Goal: Task Accomplishment & Management: Manage account settings

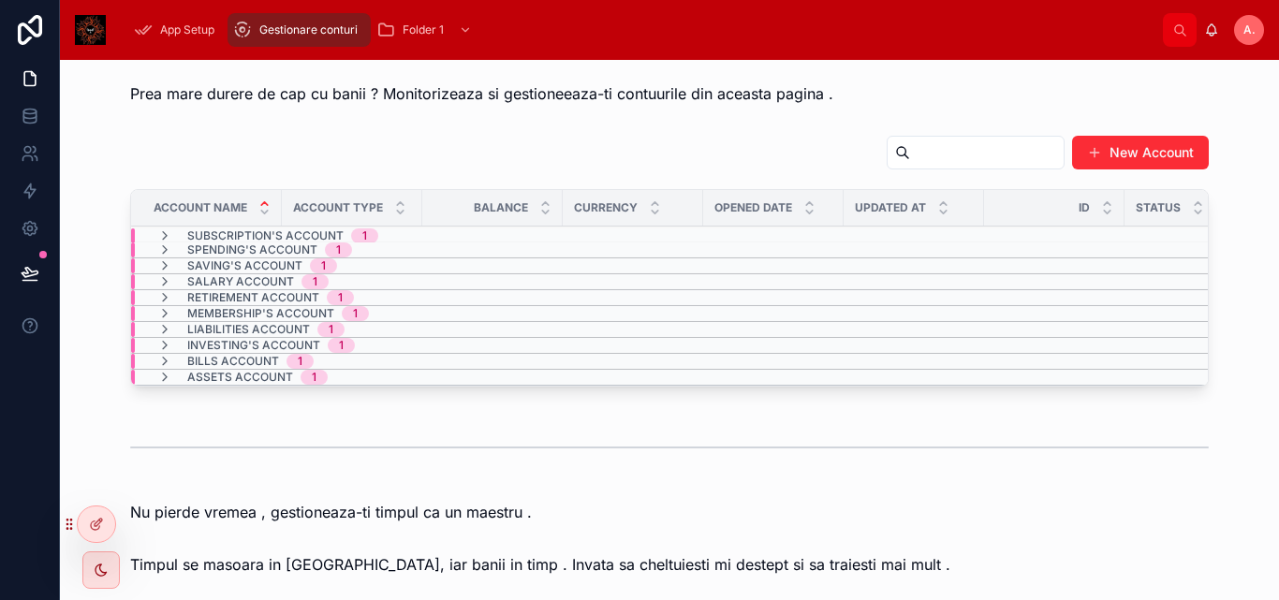
click at [543, 34] on div "App Setup Gestionare conturi Folder 1" at bounding box center [642, 29] width 1042 height 41
click at [96, 529] on icon at bounding box center [96, 524] width 15 height 15
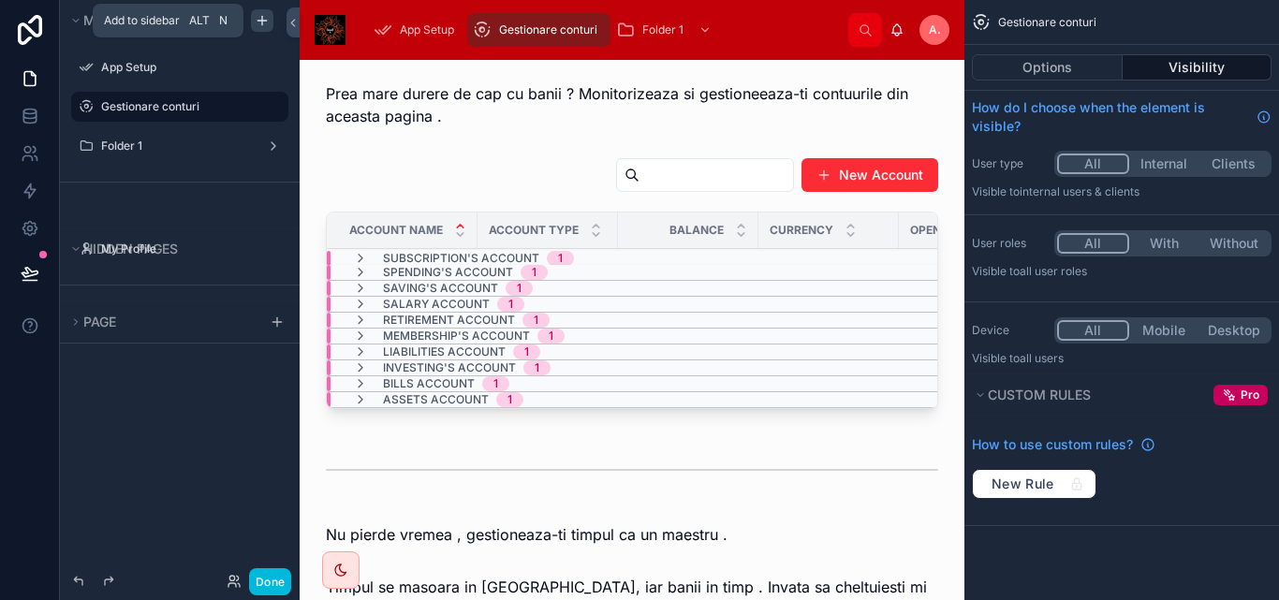
click at [267, 25] on icon "scrollable content" at bounding box center [262, 20] width 15 height 15
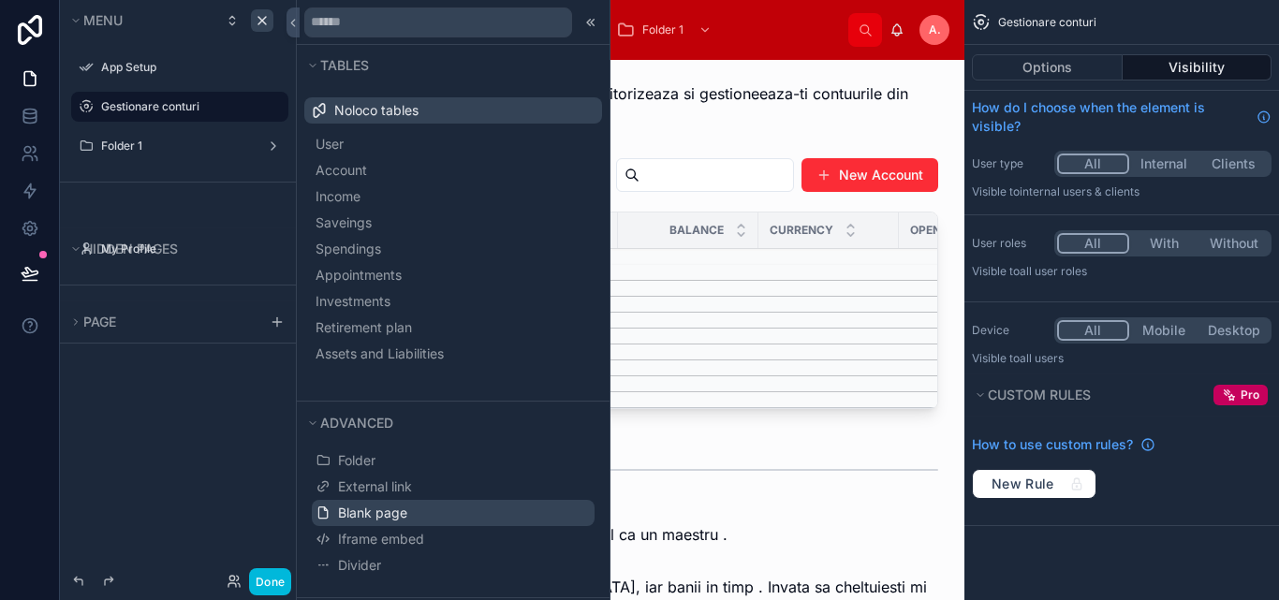
click at [356, 513] on span "Blank page" at bounding box center [372, 513] width 69 height 19
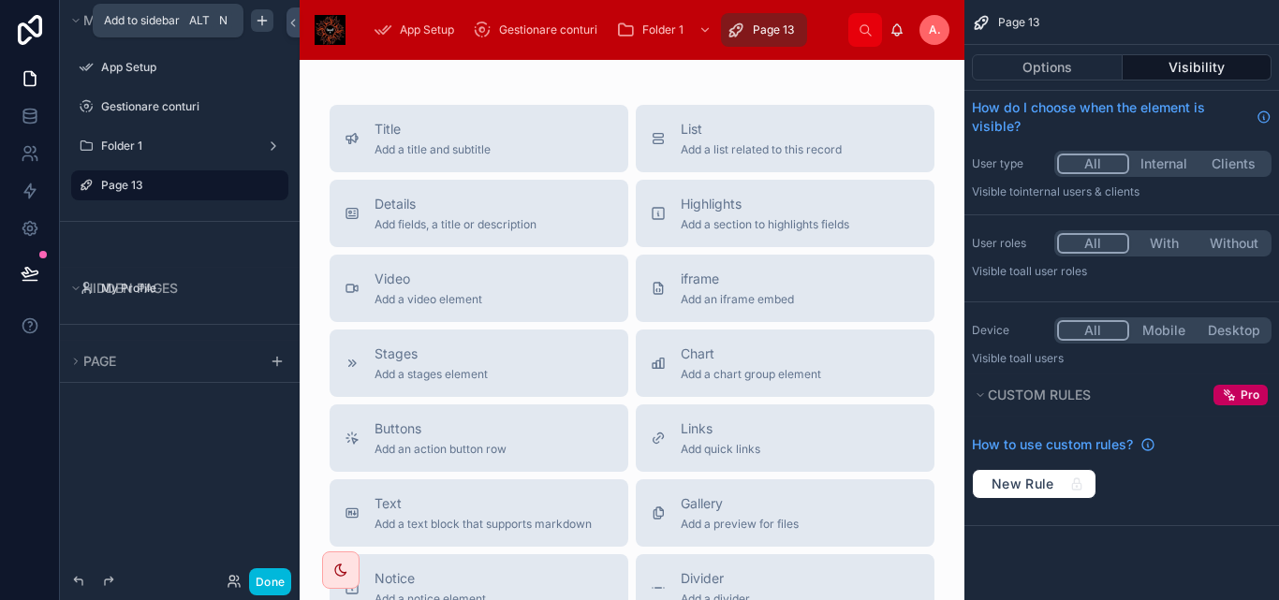
click at [262, 24] on icon "scrollable content" at bounding box center [262, 20] width 0 height 8
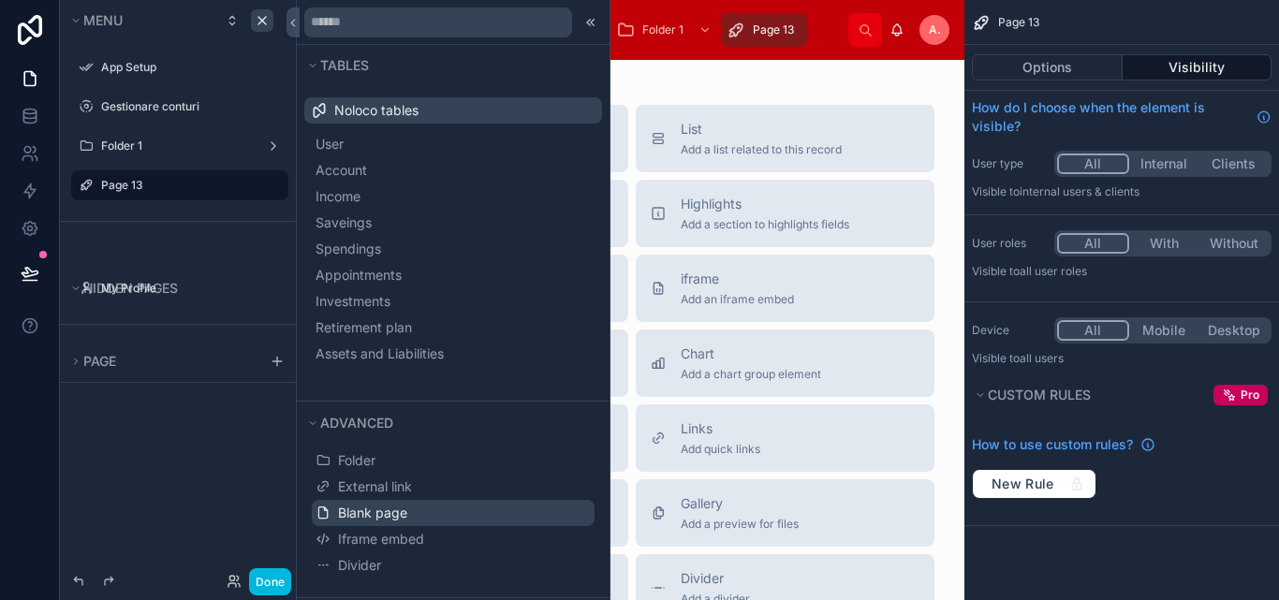
click at [364, 508] on span "Blank page" at bounding box center [372, 513] width 69 height 19
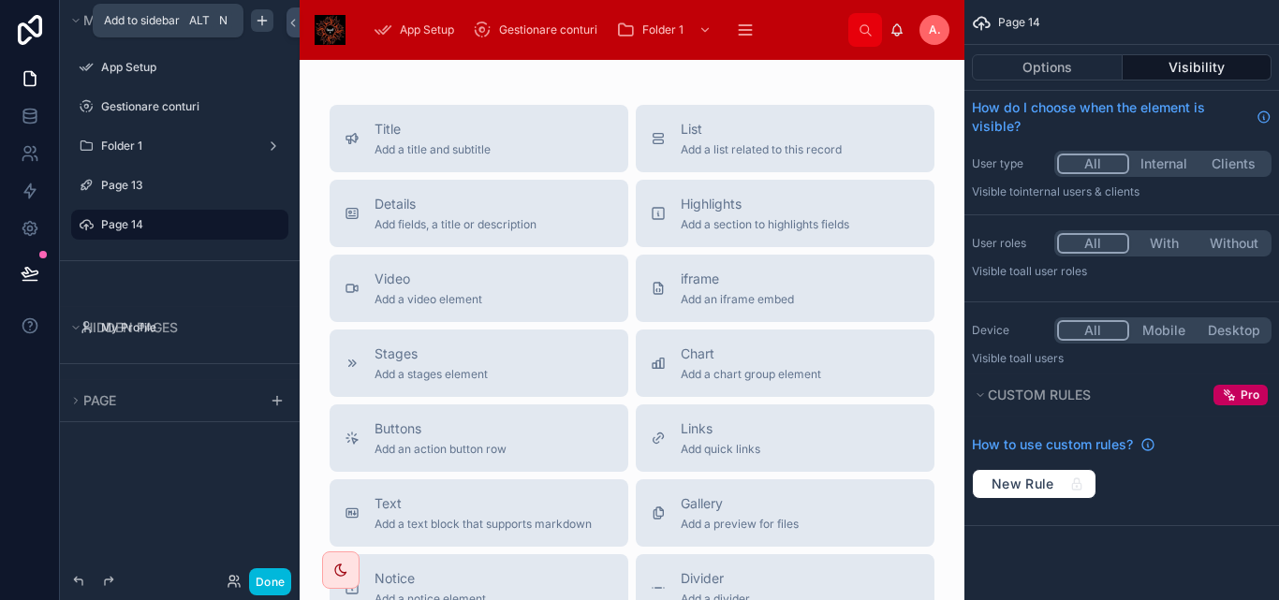
click at [268, 18] on icon "scrollable content" at bounding box center [262, 20] width 15 height 15
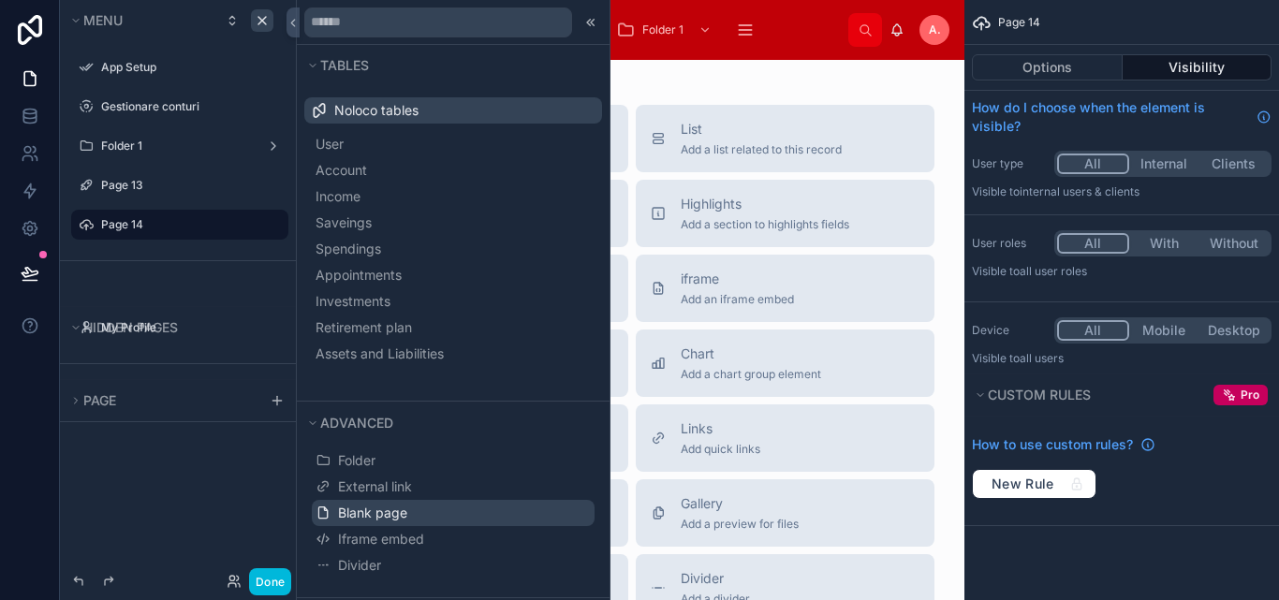
click at [403, 512] on span "Blank page" at bounding box center [372, 513] width 69 height 19
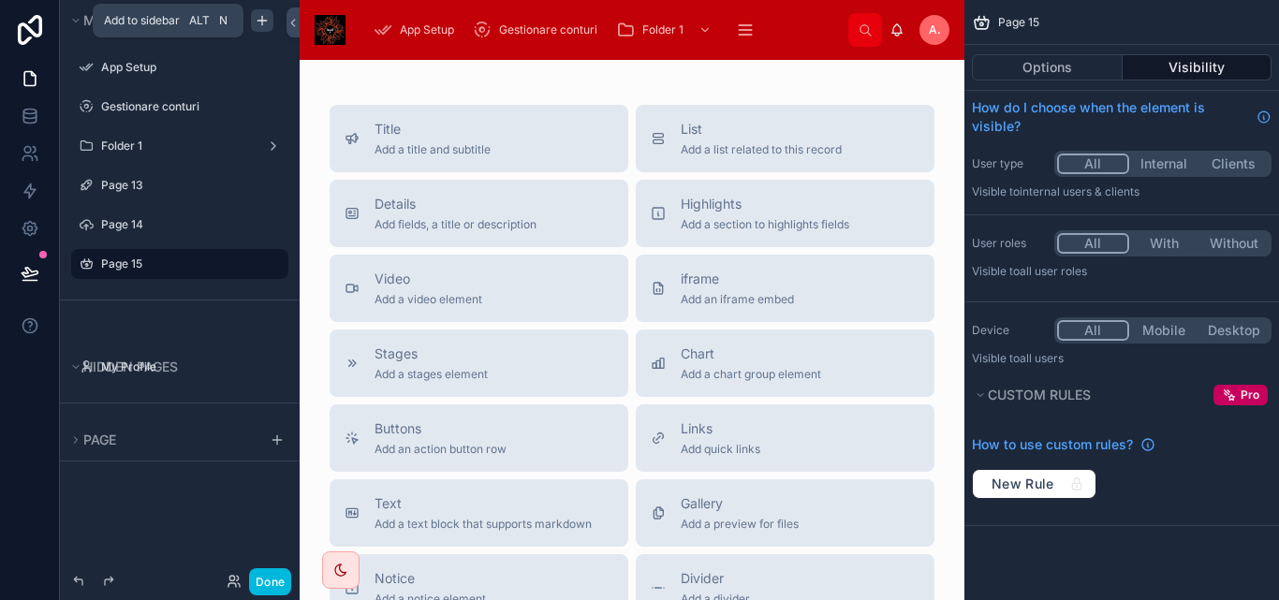
click at [268, 30] on div "scrollable content" at bounding box center [262, 20] width 22 height 22
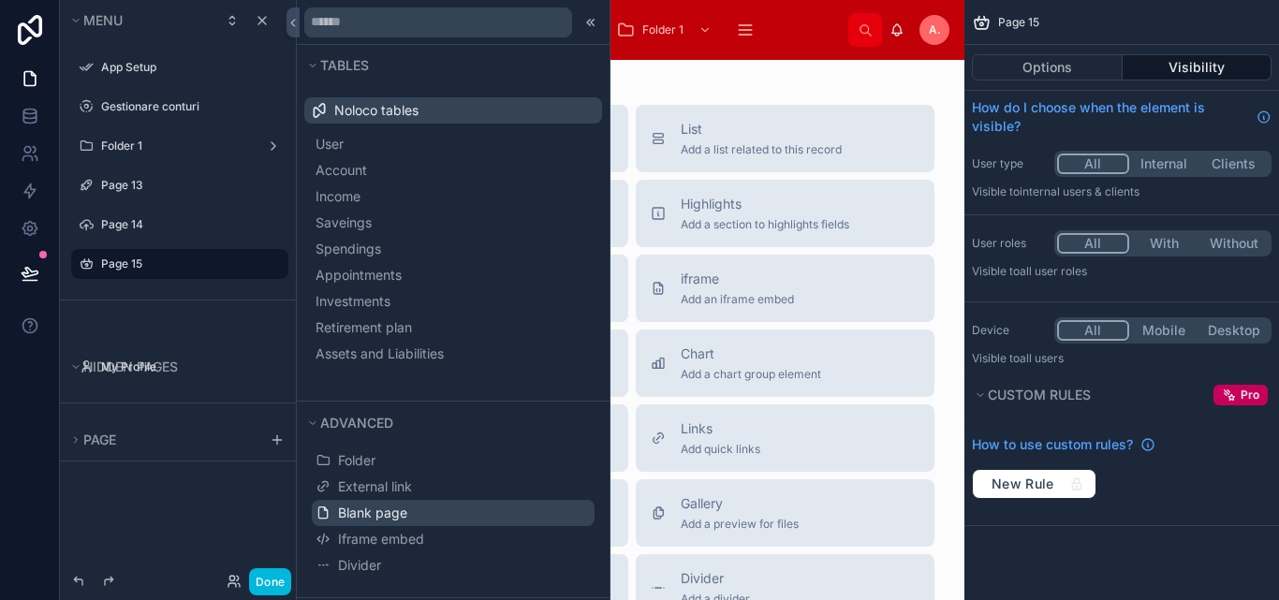
click at [361, 514] on span "Blank page" at bounding box center [372, 513] width 69 height 19
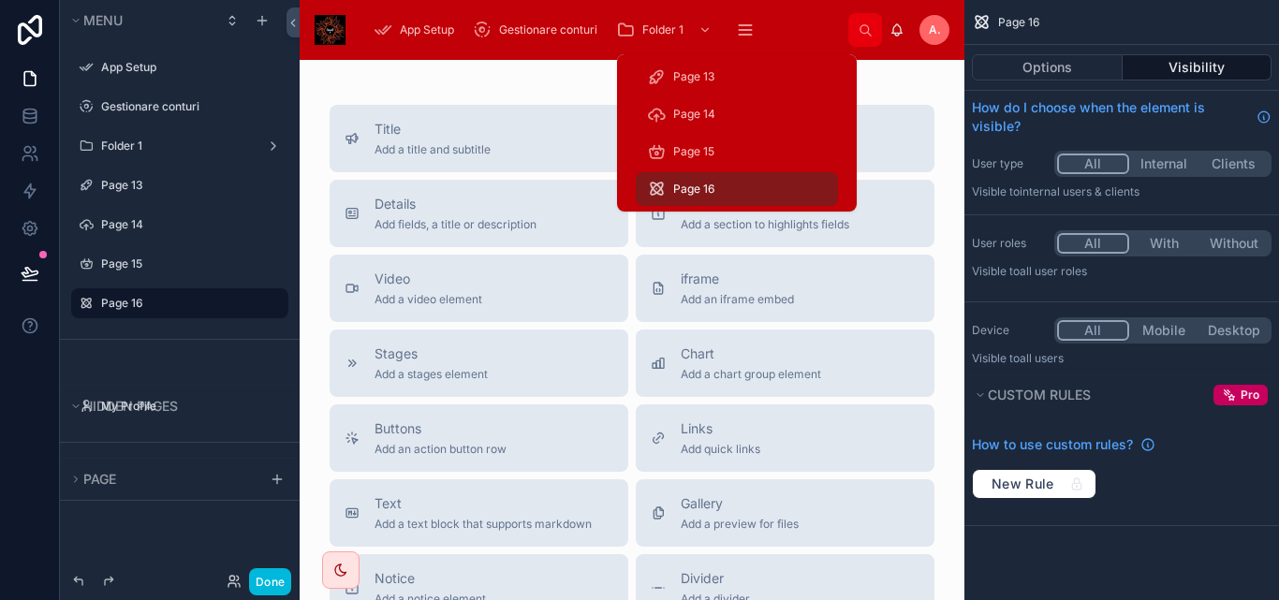
click at [744, 38] on icon "scrollable content" at bounding box center [745, 30] width 19 height 19
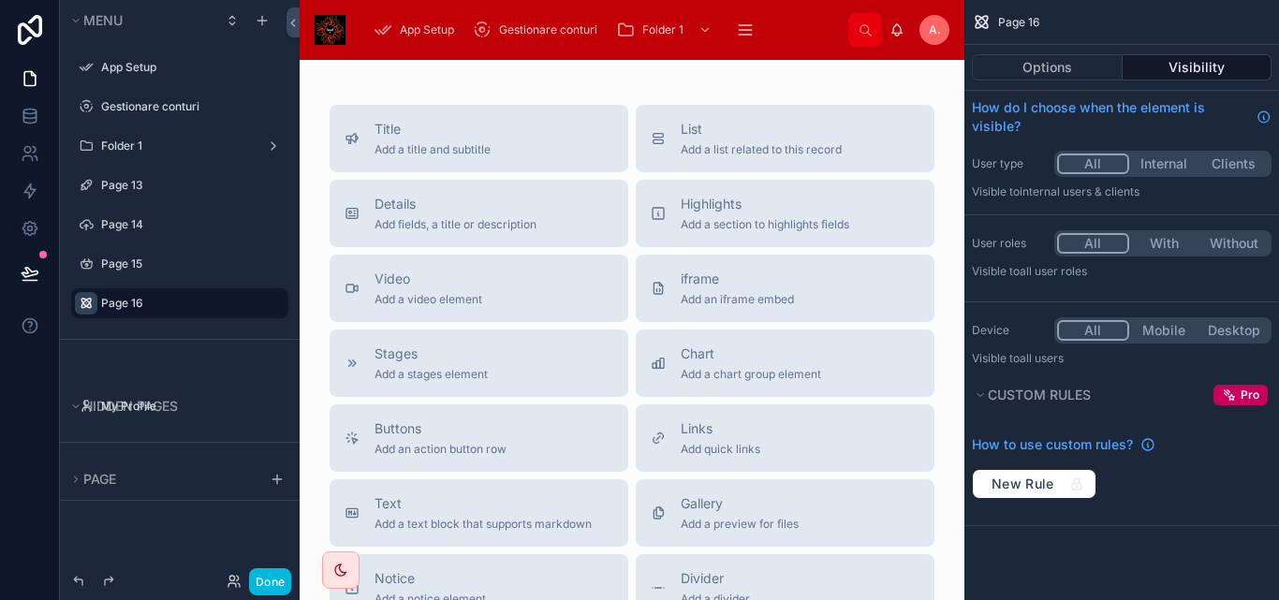
click at [85, 304] on icon "scrollable content" at bounding box center [86, 303] width 15 height 15
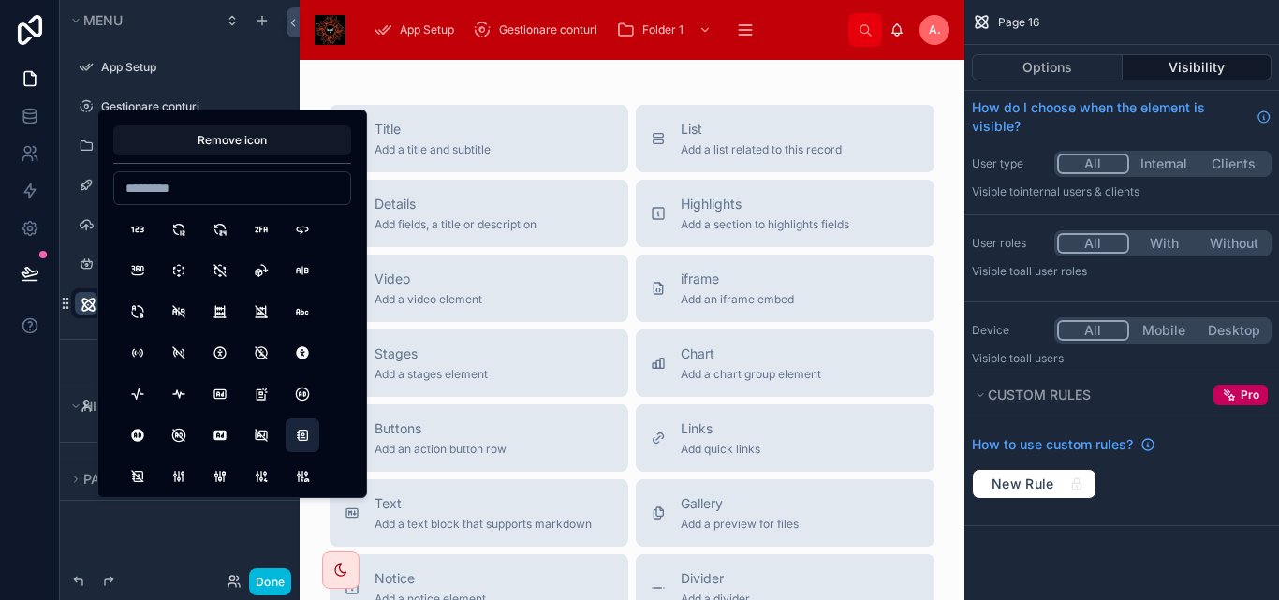
click at [314, 438] on button "AddressBook" at bounding box center [303, 436] width 34 height 34
click at [91, 267] on icon "scrollable content" at bounding box center [86, 264] width 15 height 15
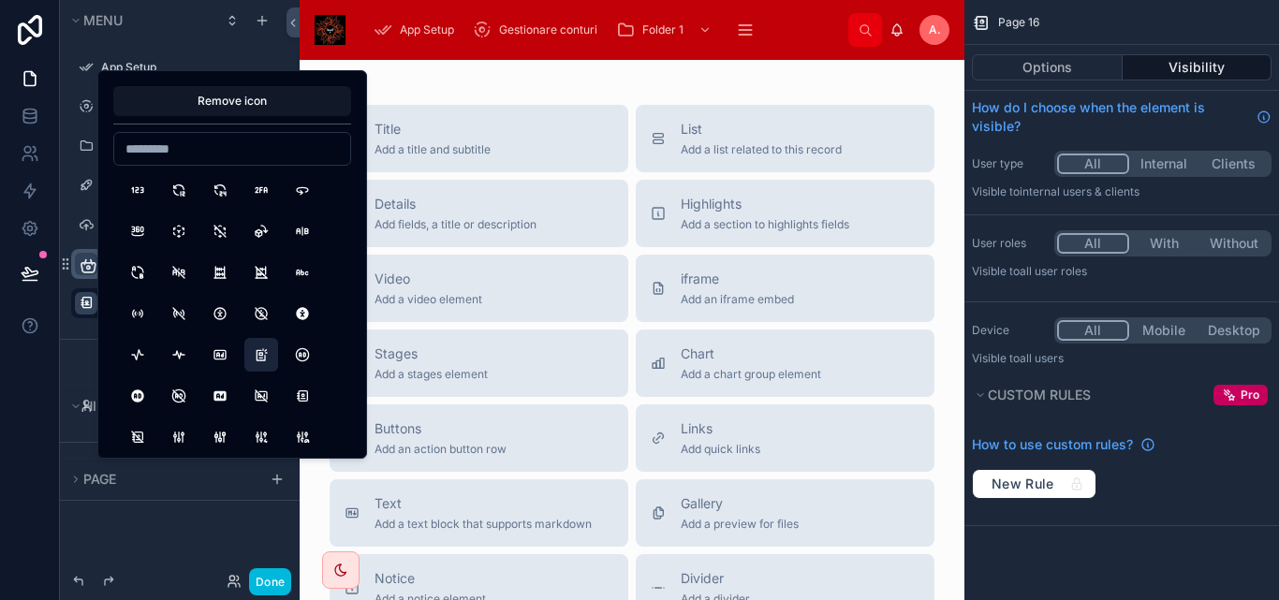
click at [268, 347] on button "Ad2" at bounding box center [261, 355] width 34 height 34
click at [80, 222] on icon "scrollable content" at bounding box center [86, 224] width 15 height 15
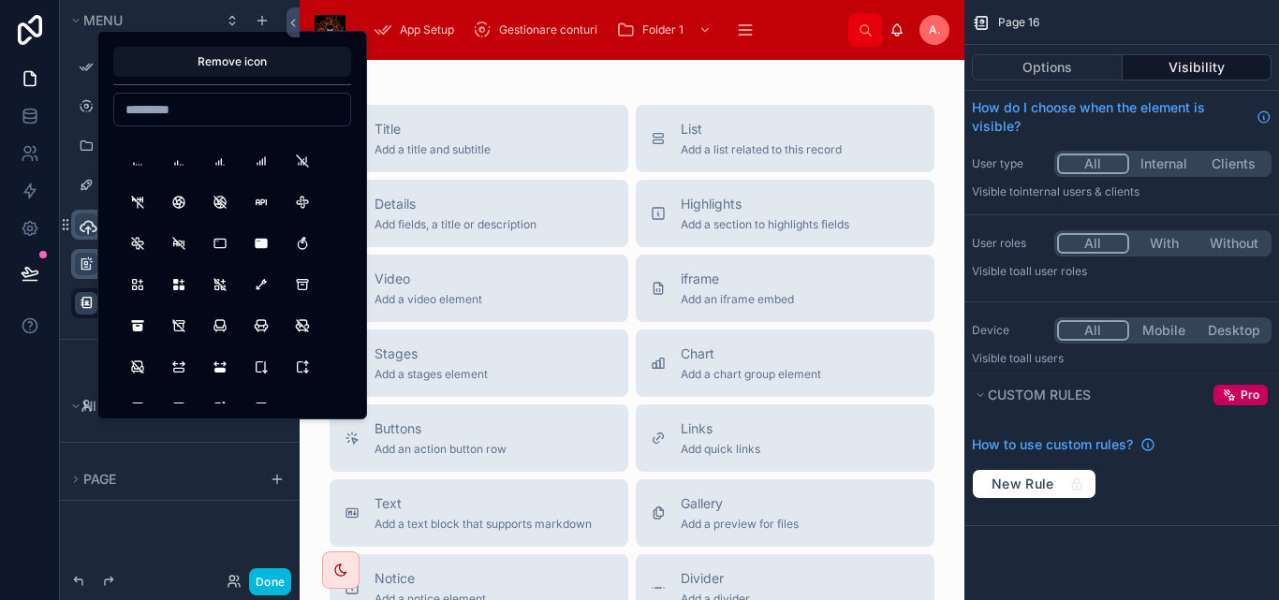
scroll to position [1217, 0]
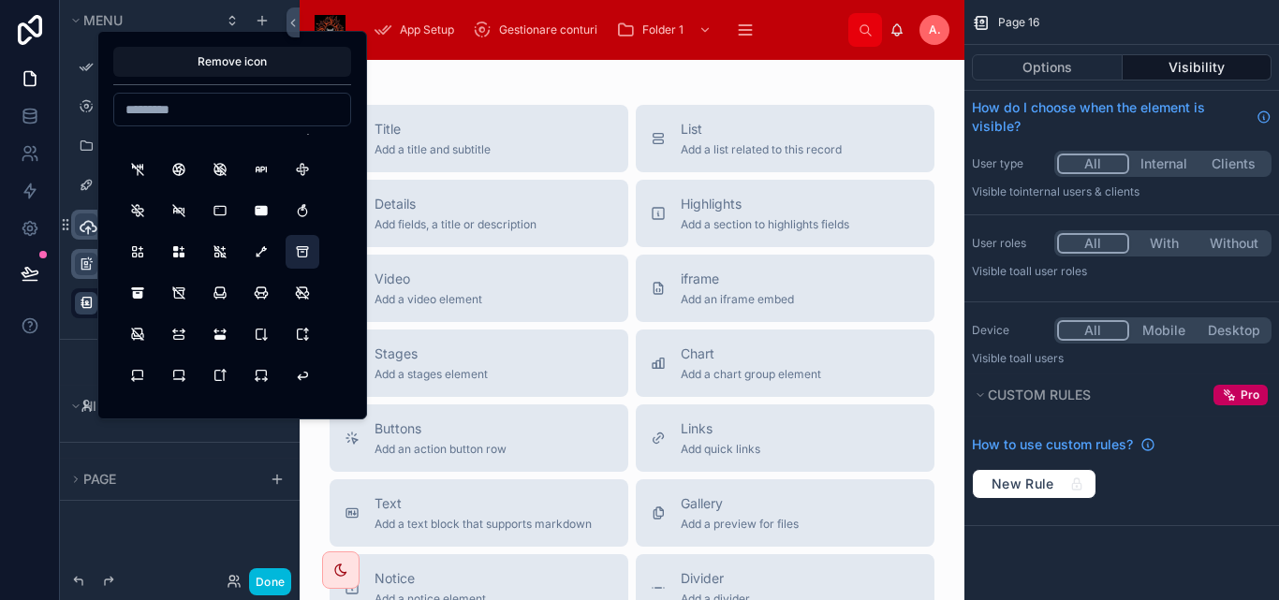
click at [296, 247] on button "Archive" at bounding box center [303, 252] width 34 height 34
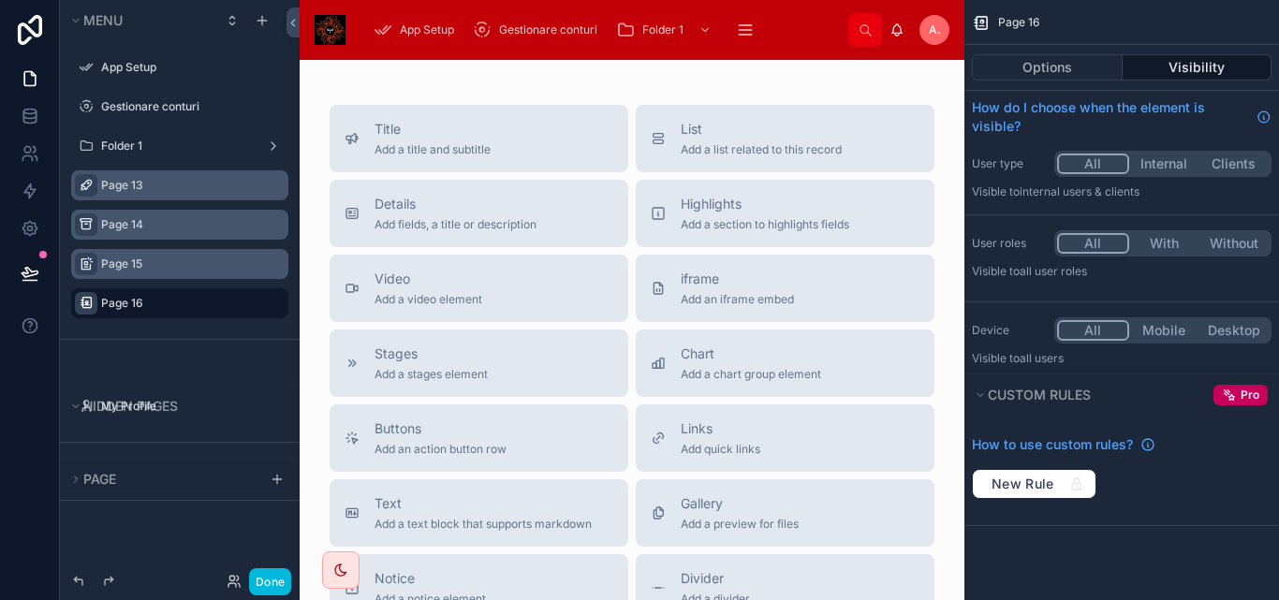
click at [87, 191] on icon "scrollable content" at bounding box center [86, 185] width 15 height 15
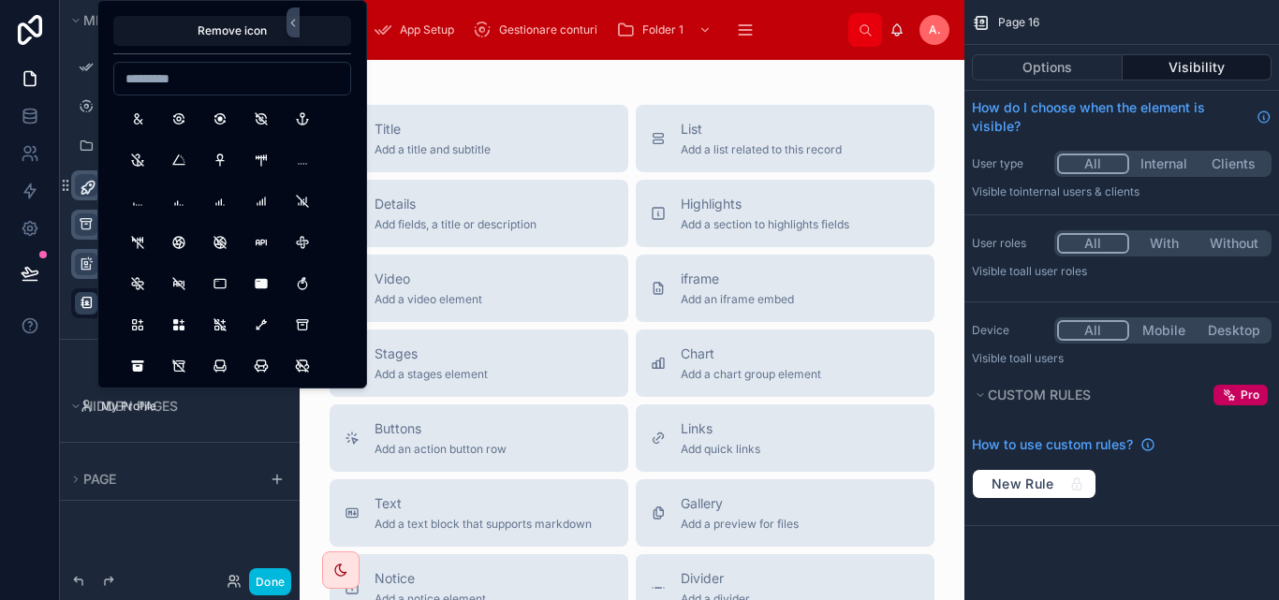
scroll to position [1124, 0]
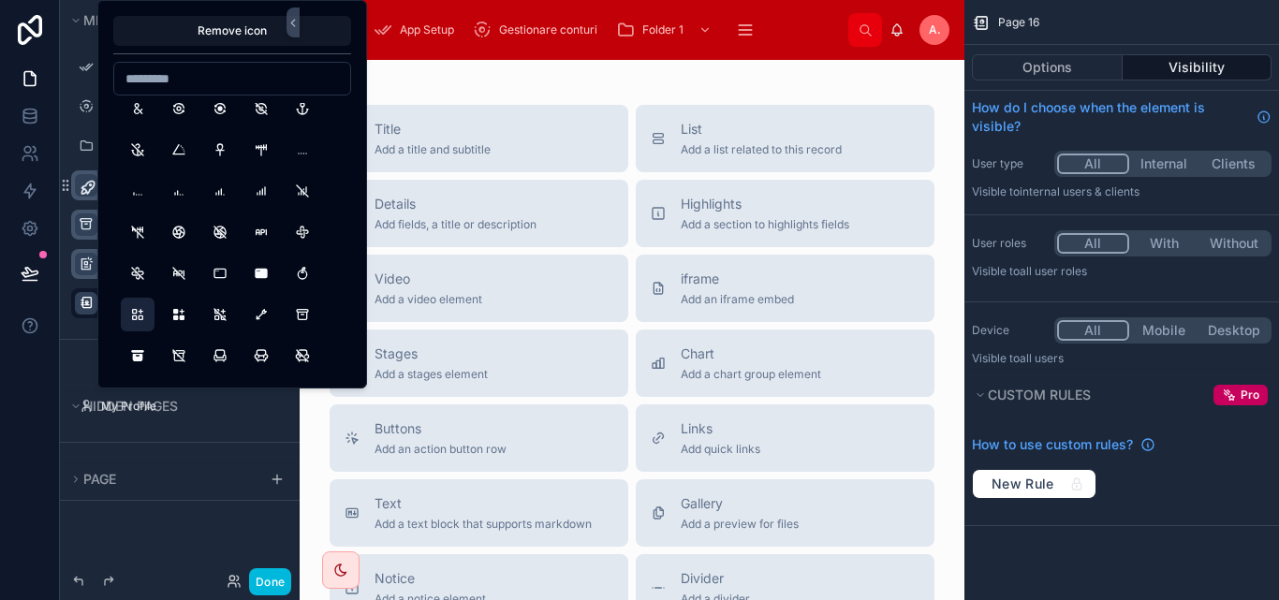
click at [148, 308] on button "Apps" at bounding box center [138, 315] width 34 height 34
click at [75, 170] on div "*******" at bounding box center [180, 185] width 210 height 30
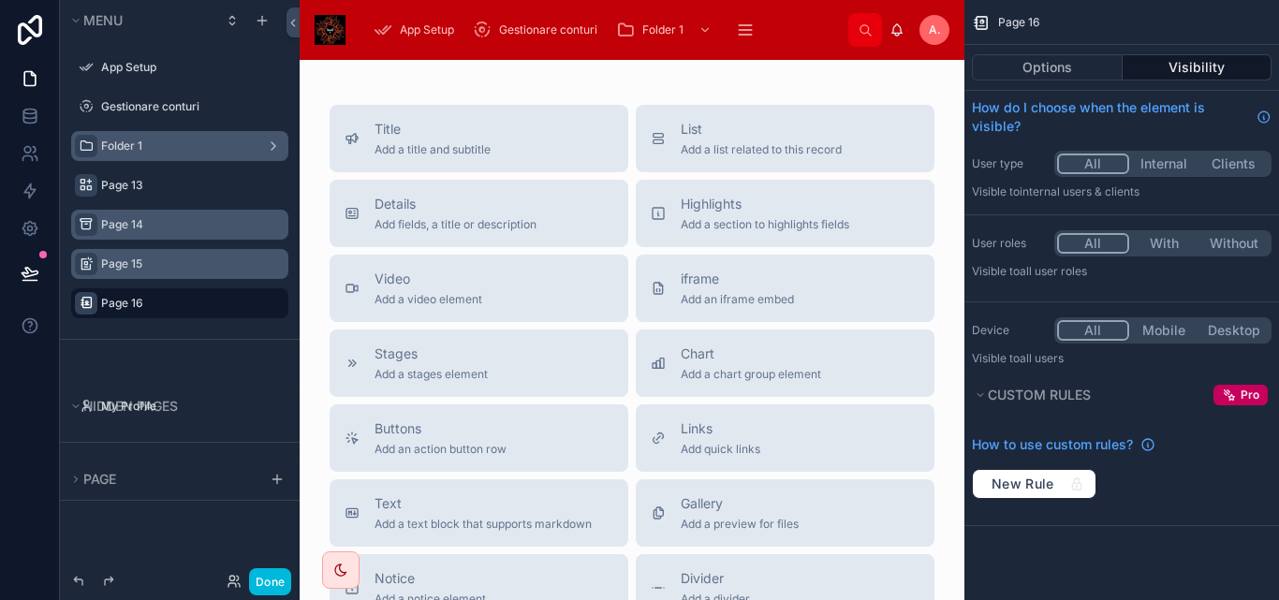
click at [84, 141] on icon "scrollable content" at bounding box center [86, 146] width 15 height 15
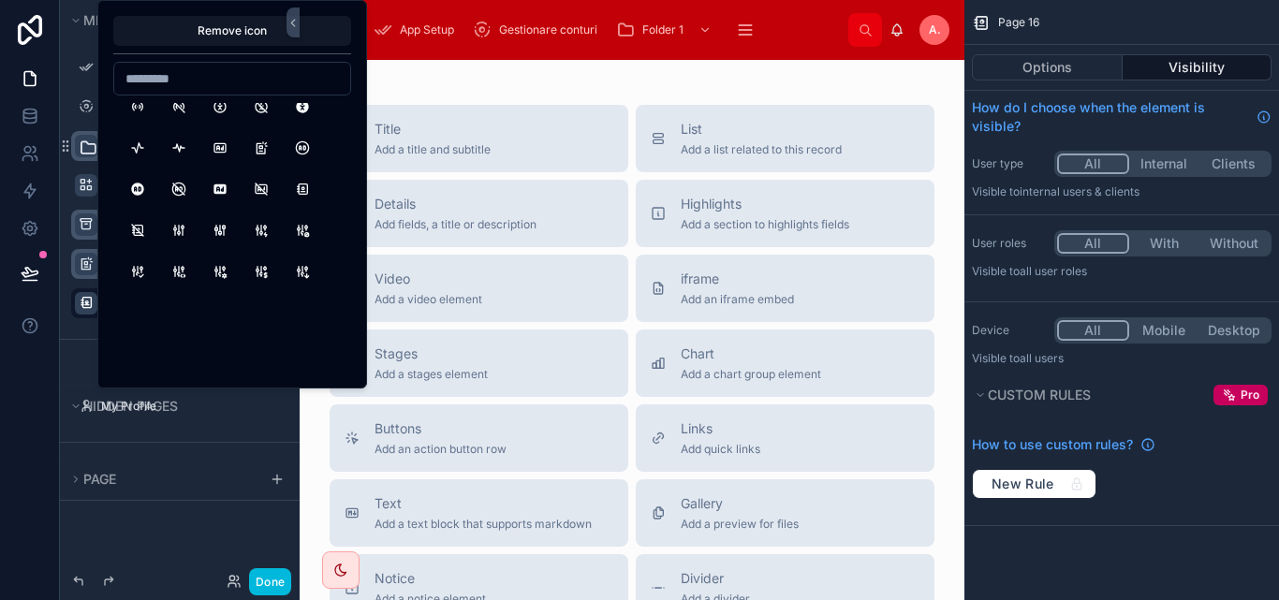
scroll to position [0, 0]
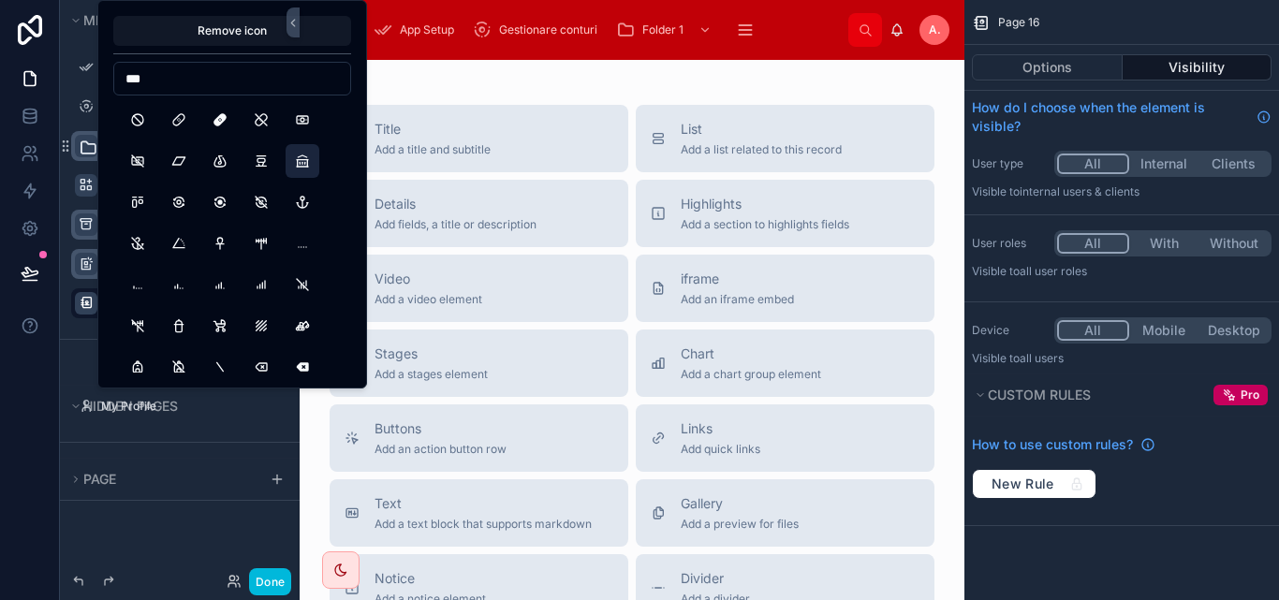
type input "***"
click at [299, 163] on button "BuildingBank" at bounding box center [303, 161] width 34 height 34
click at [68, 172] on div "Page 13" at bounding box center [180, 186] width 240 height 34
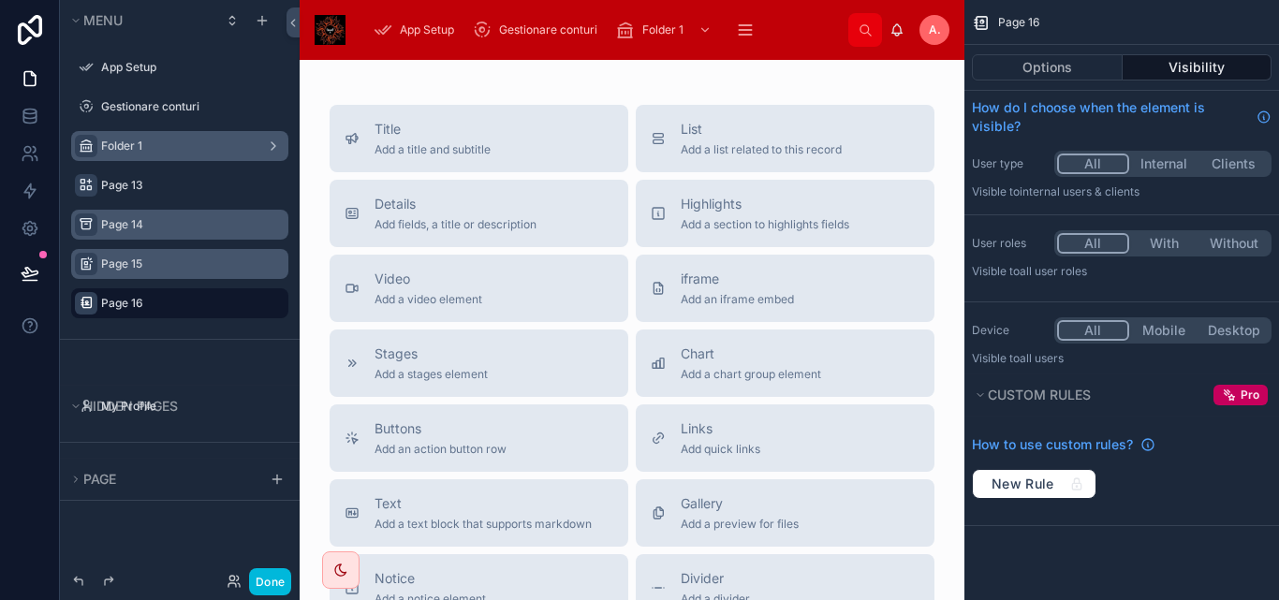
click at [0, 0] on icon "scrollable content" at bounding box center [0, 0] width 0 height 0
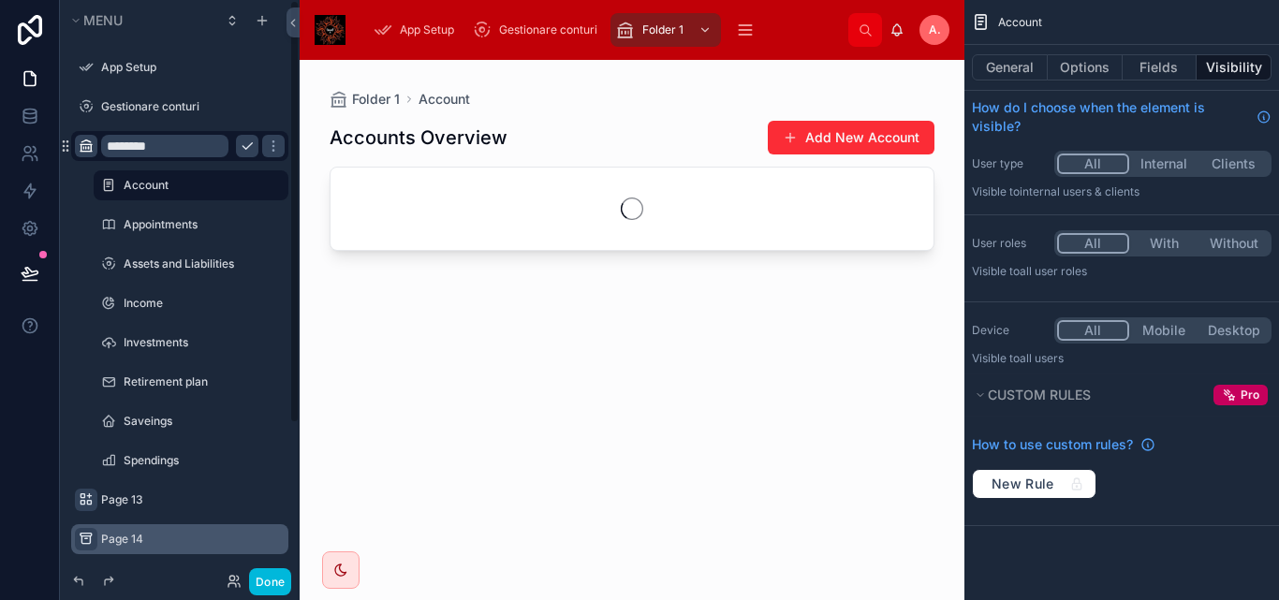
click at [199, 149] on input "********" at bounding box center [164, 146] width 127 height 22
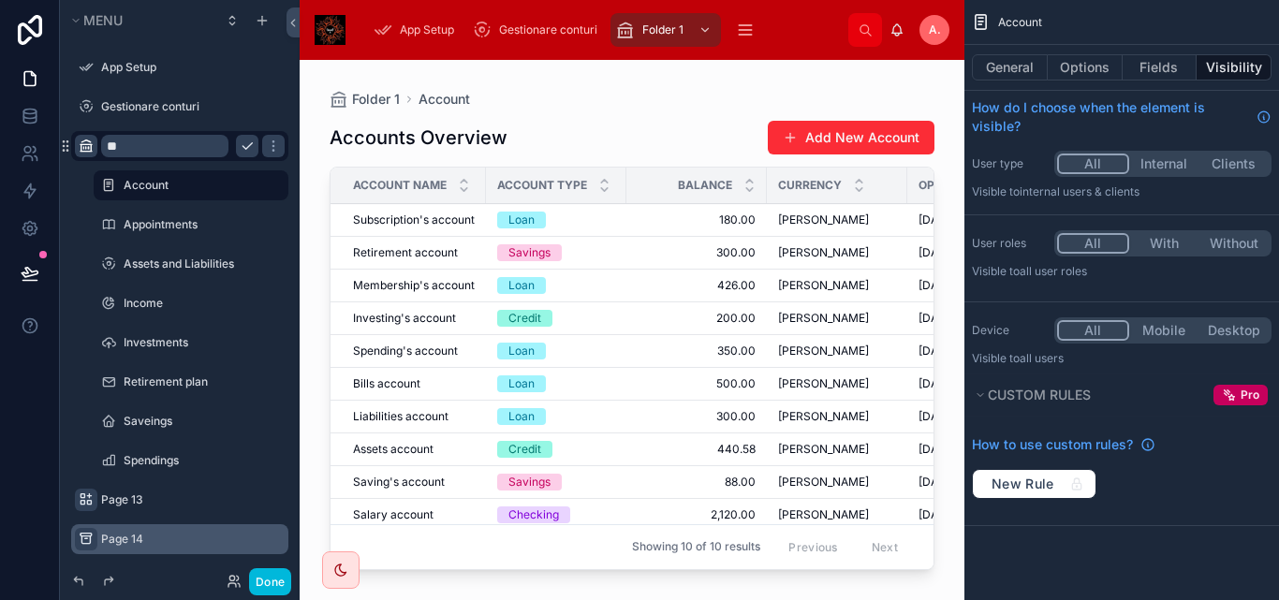
type input "*"
type input "*******"
click at [252, 144] on icon "scrollable content" at bounding box center [247, 146] width 15 height 15
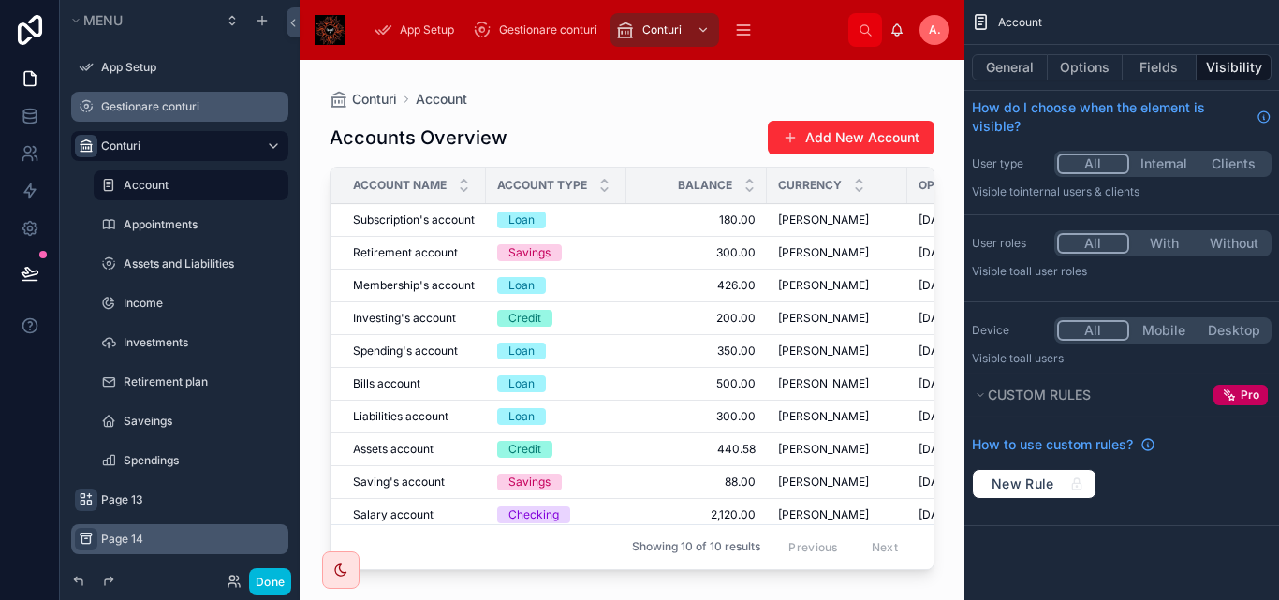
click at [214, 101] on label "Gestionare conturi" at bounding box center [189, 106] width 176 height 15
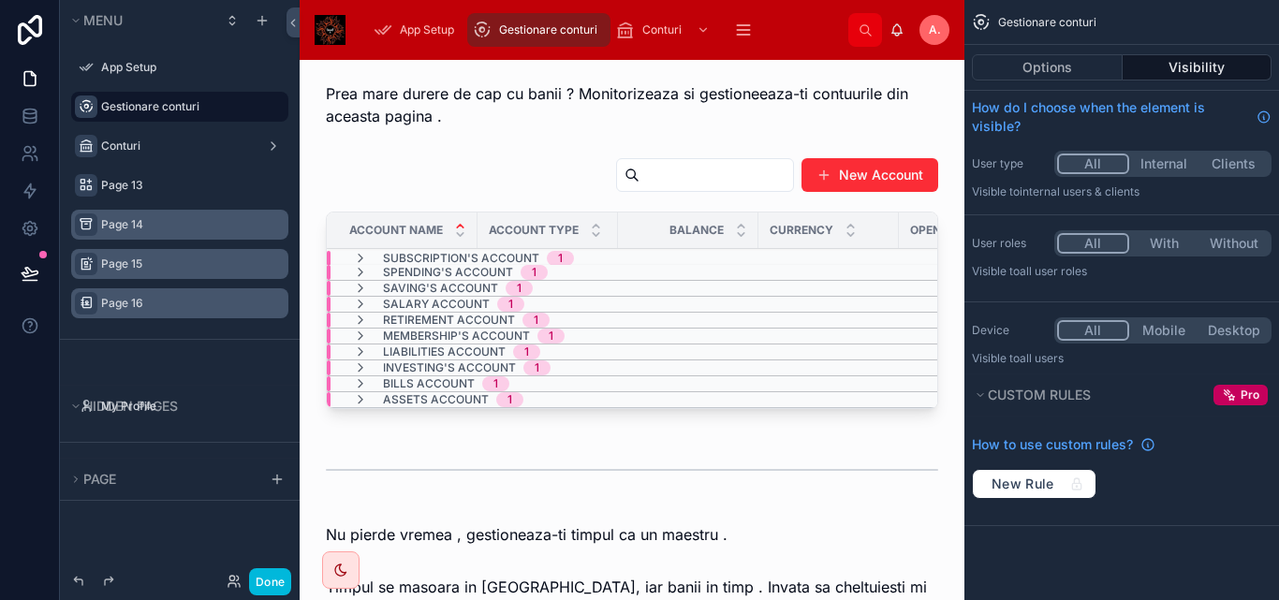
click at [88, 109] on icon "scrollable content" at bounding box center [86, 106] width 15 height 15
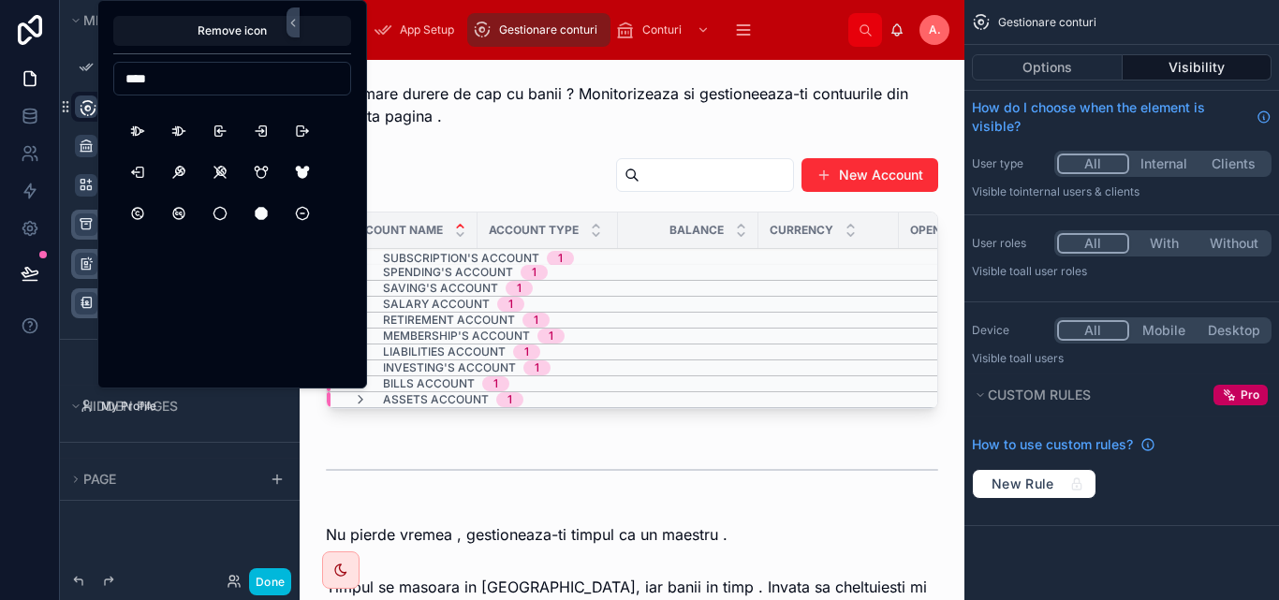
scroll to position [1536, 0]
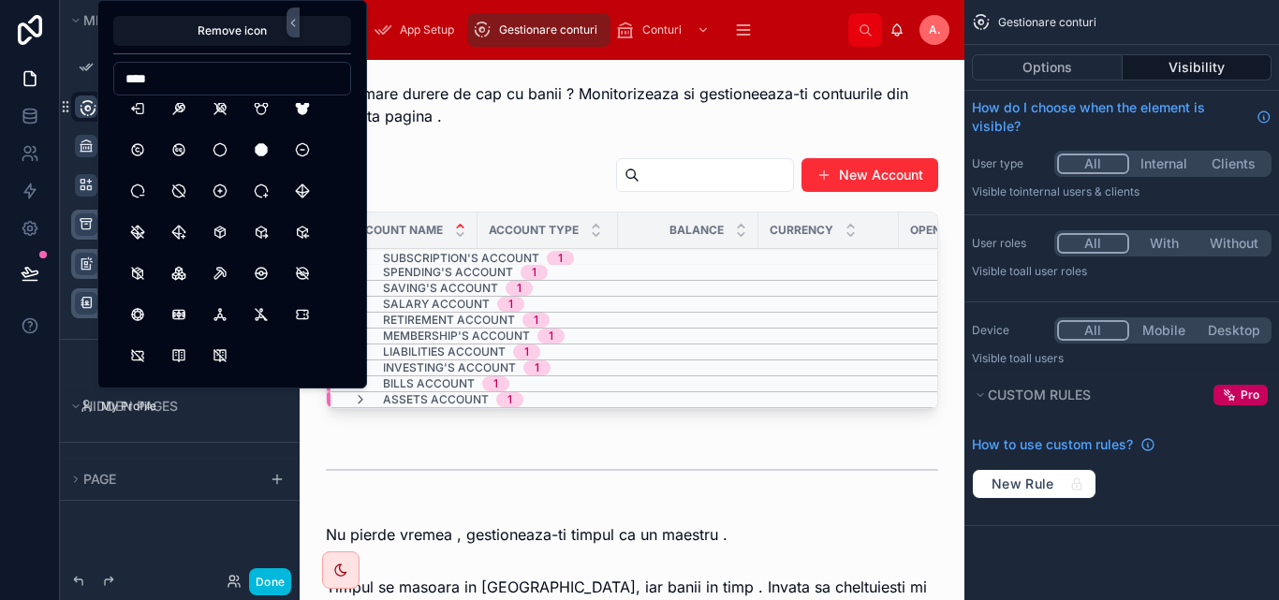
click at [86, 110] on icon "scrollable content" at bounding box center [88, 108] width 19 height 19
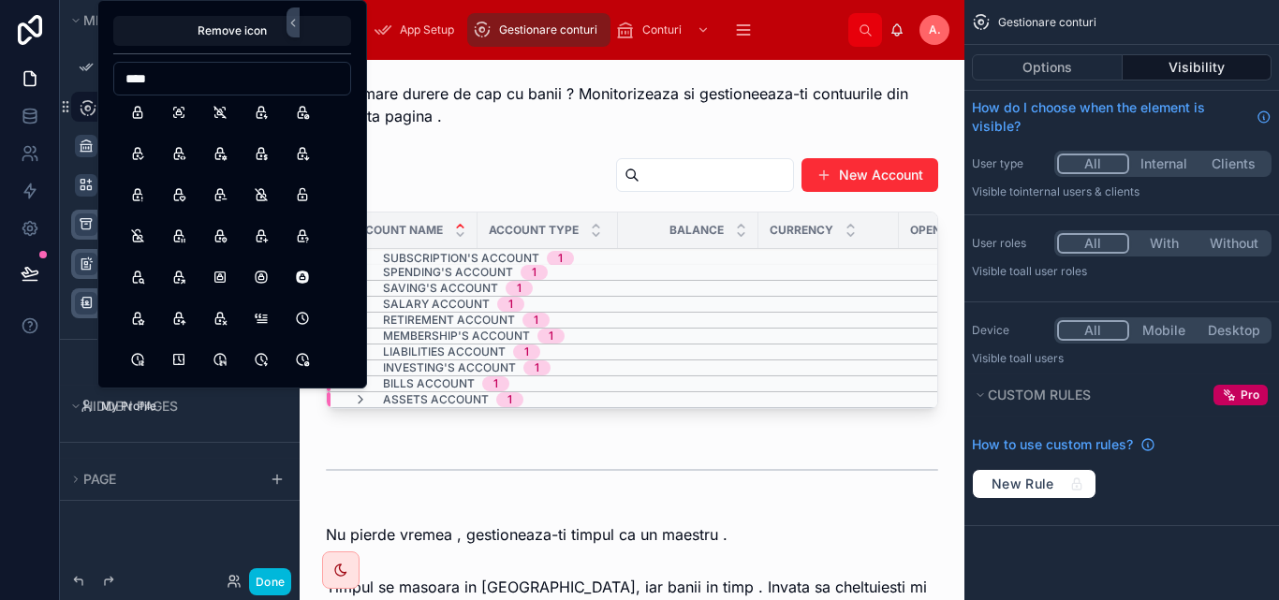
scroll to position [0, 0]
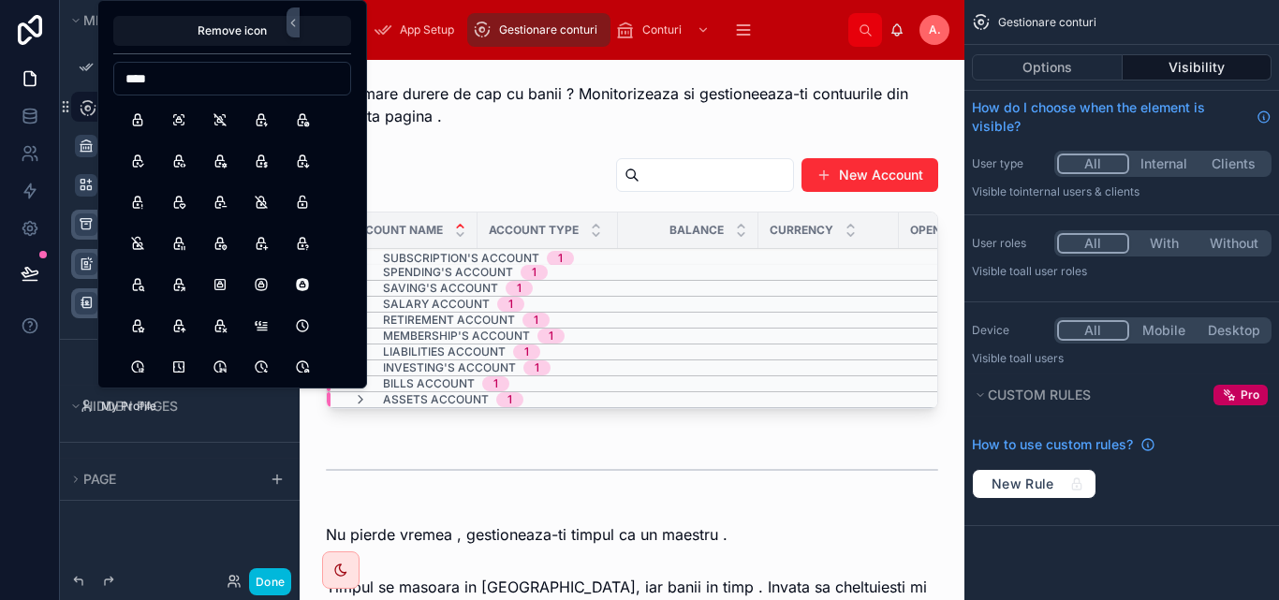
click at [276, 89] on input "****" at bounding box center [232, 79] width 236 height 26
type input "*"
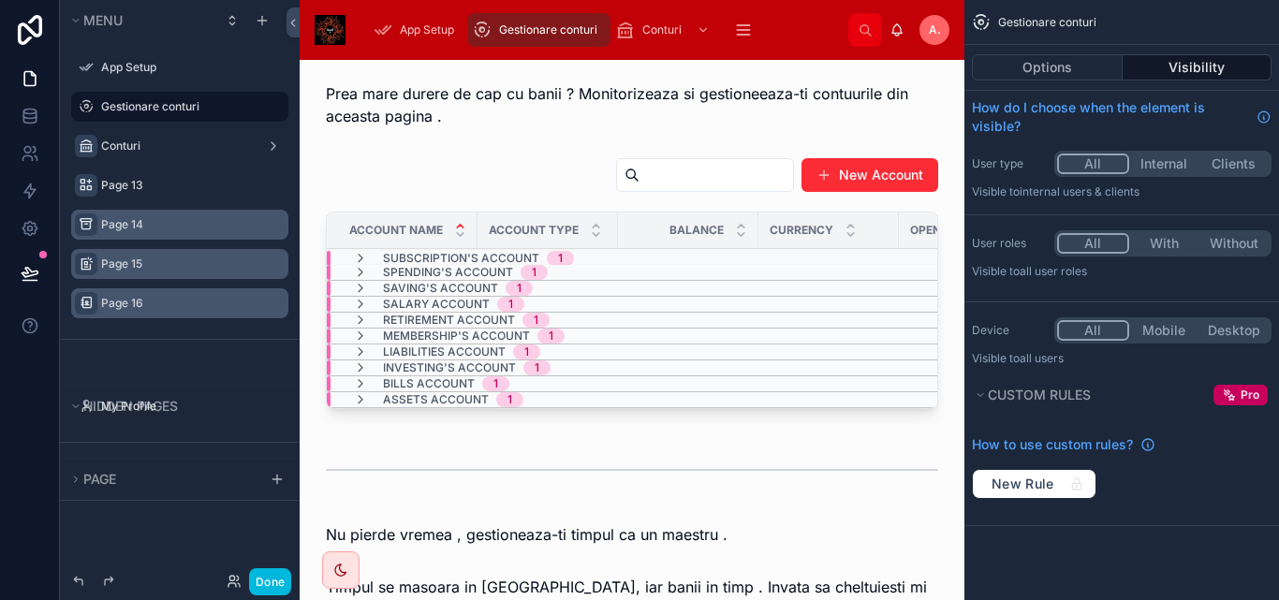
click at [294, 417] on div "Hidden pages" at bounding box center [180, 406] width 240 height 42
click at [85, 103] on icon "scrollable content" at bounding box center [86, 106] width 15 height 15
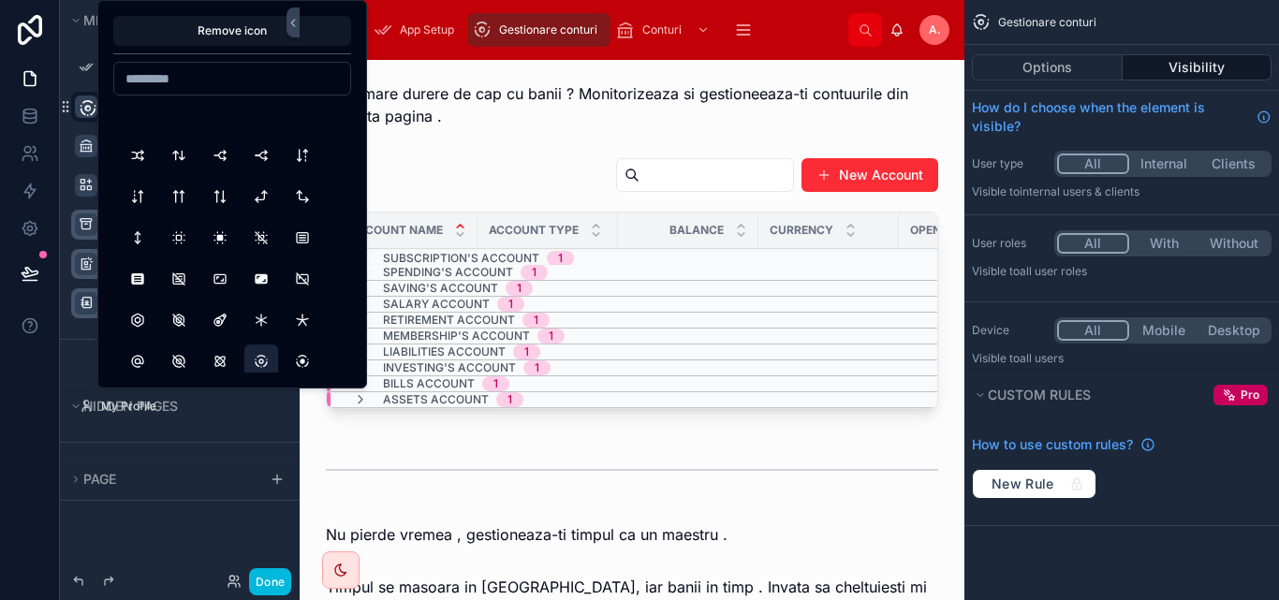
scroll to position [2903, 0]
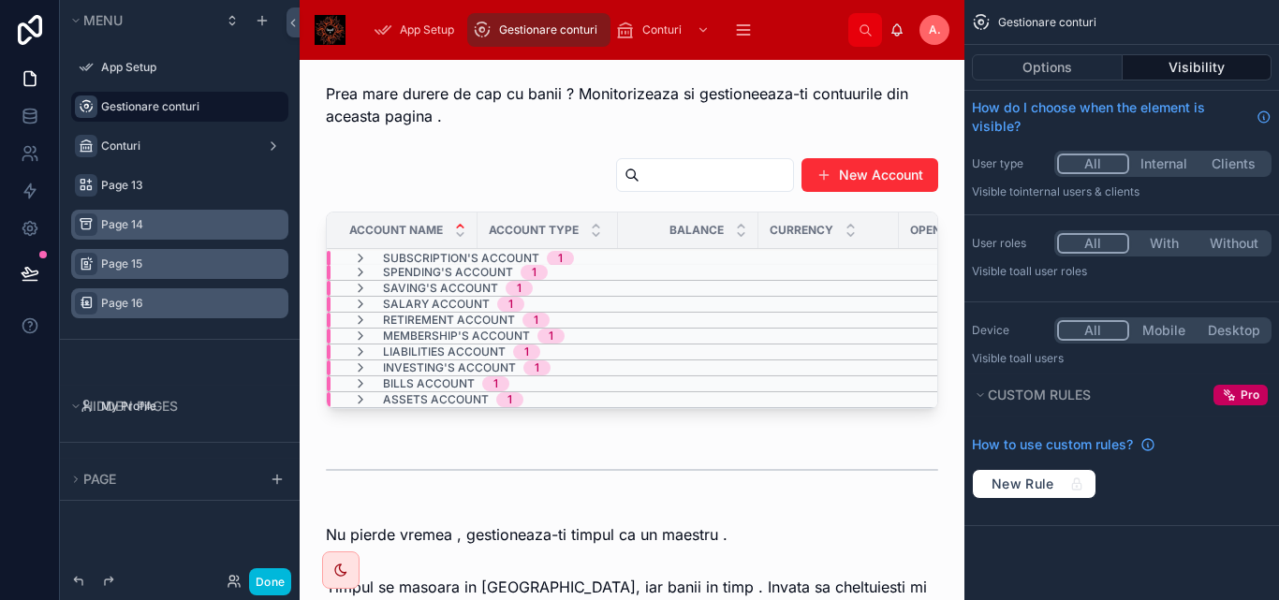
click at [270, 590] on button "Done" at bounding box center [270, 581] width 42 height 27
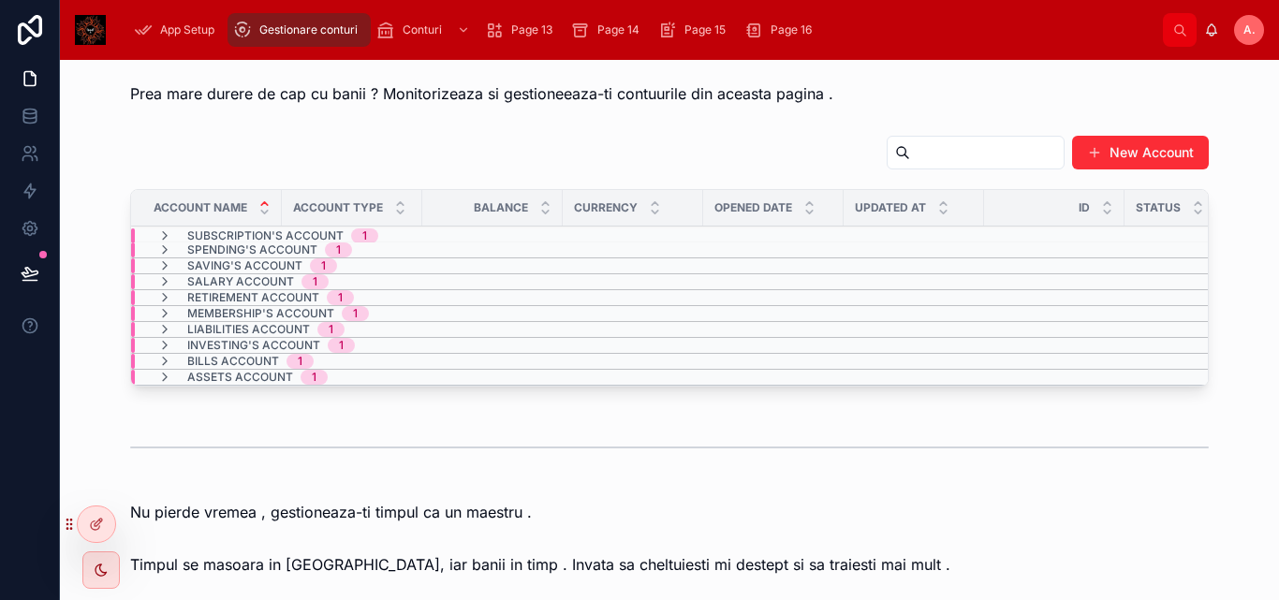
click at [849, 105] on div "Prea mare durere de cap cu banii ? Monitorizeaza si gestioneeaza-ti contuurile …" at bounding box center [669, 93] width 1189 height 37
click at [105, 523] on div at bounding box center [96, 525] width 37 height 36
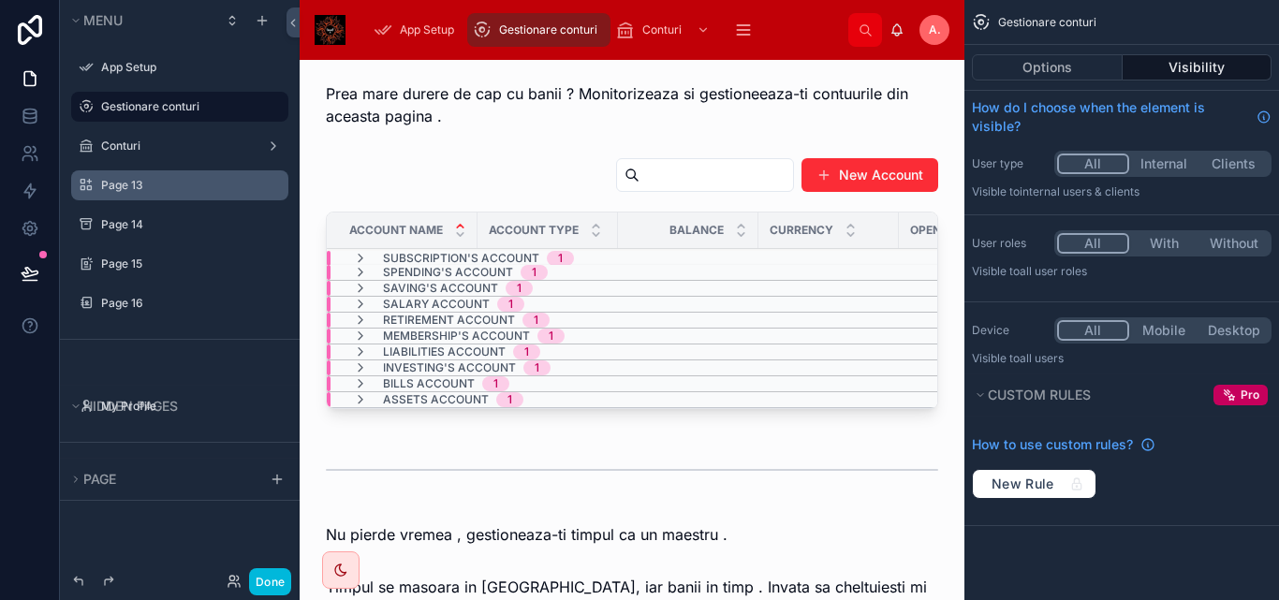
click at [0, 0] on icon "scrollable content" at bounding box center [0, 0] width 0 height 0
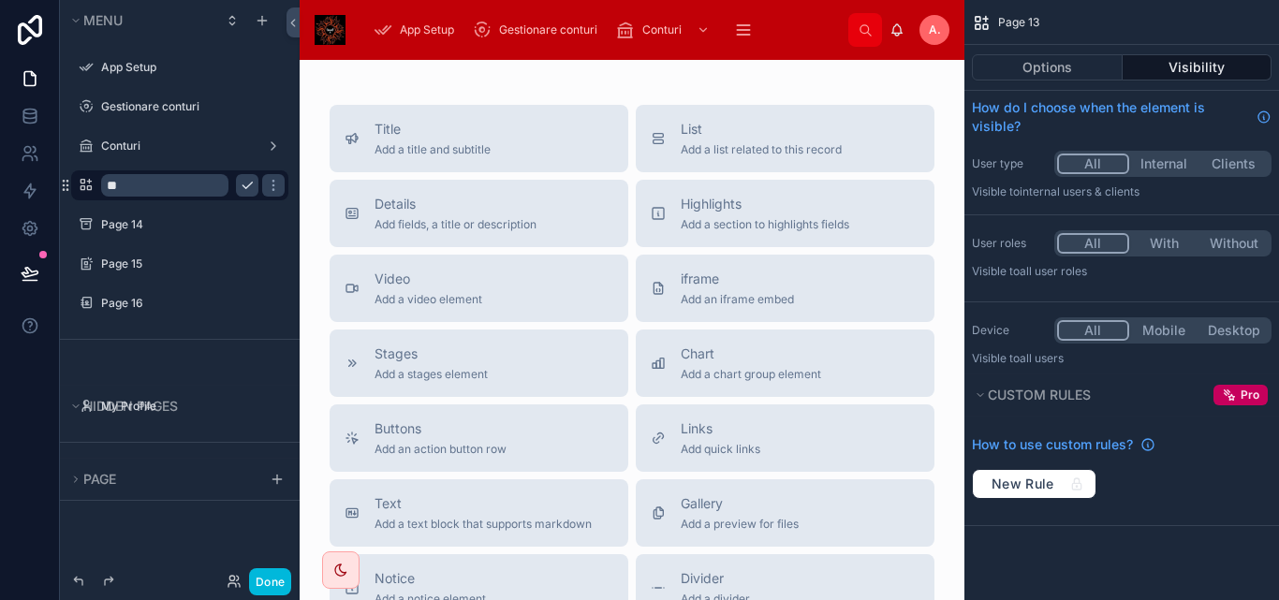
type input "*"
type input "**********"
click at [241, 185] on icon "scrollable content" at bounding box center [247, 185] width 15 height 15
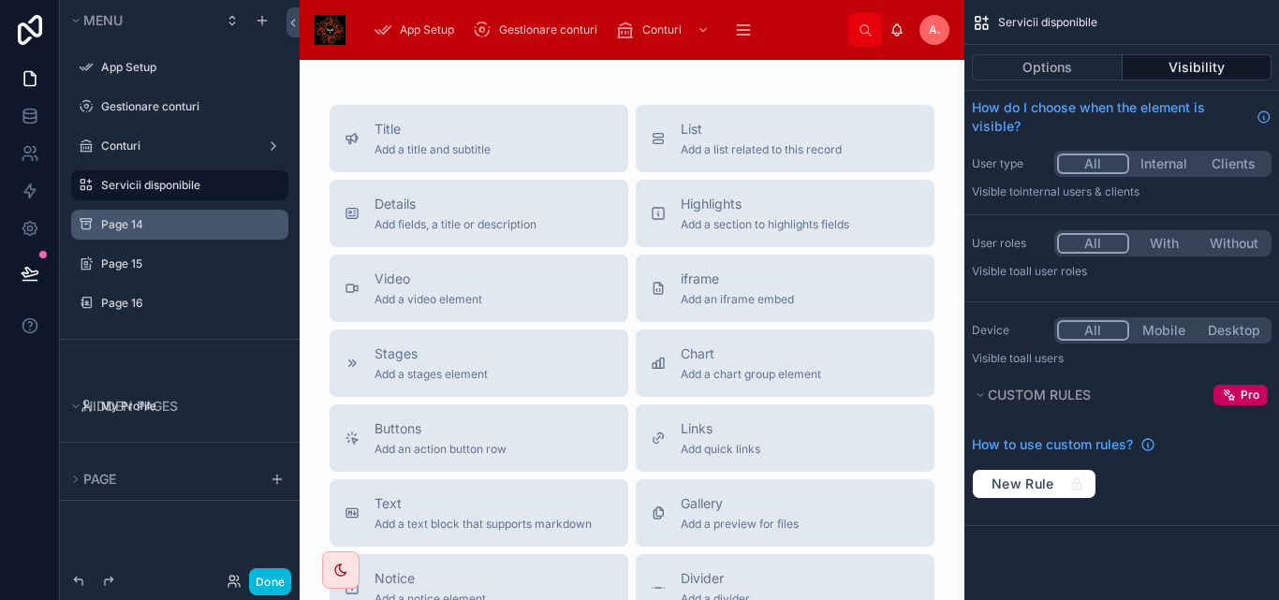
click at [0, 0] on icon "scrollable content" at bounding box center [0, 0] width 0 height 0
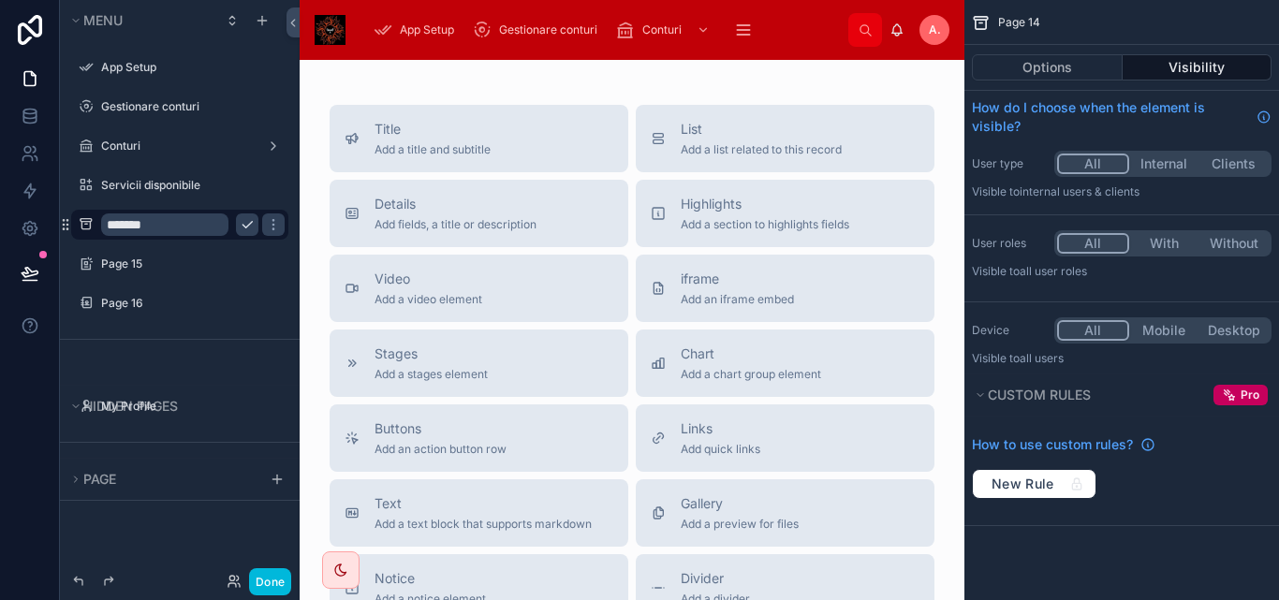
click at [212, 223] on input "*******" at bounding box center [164, 225] width 127 height 22
type input "*"
